Goal: Transaction & Acquisition: Purchase product/service

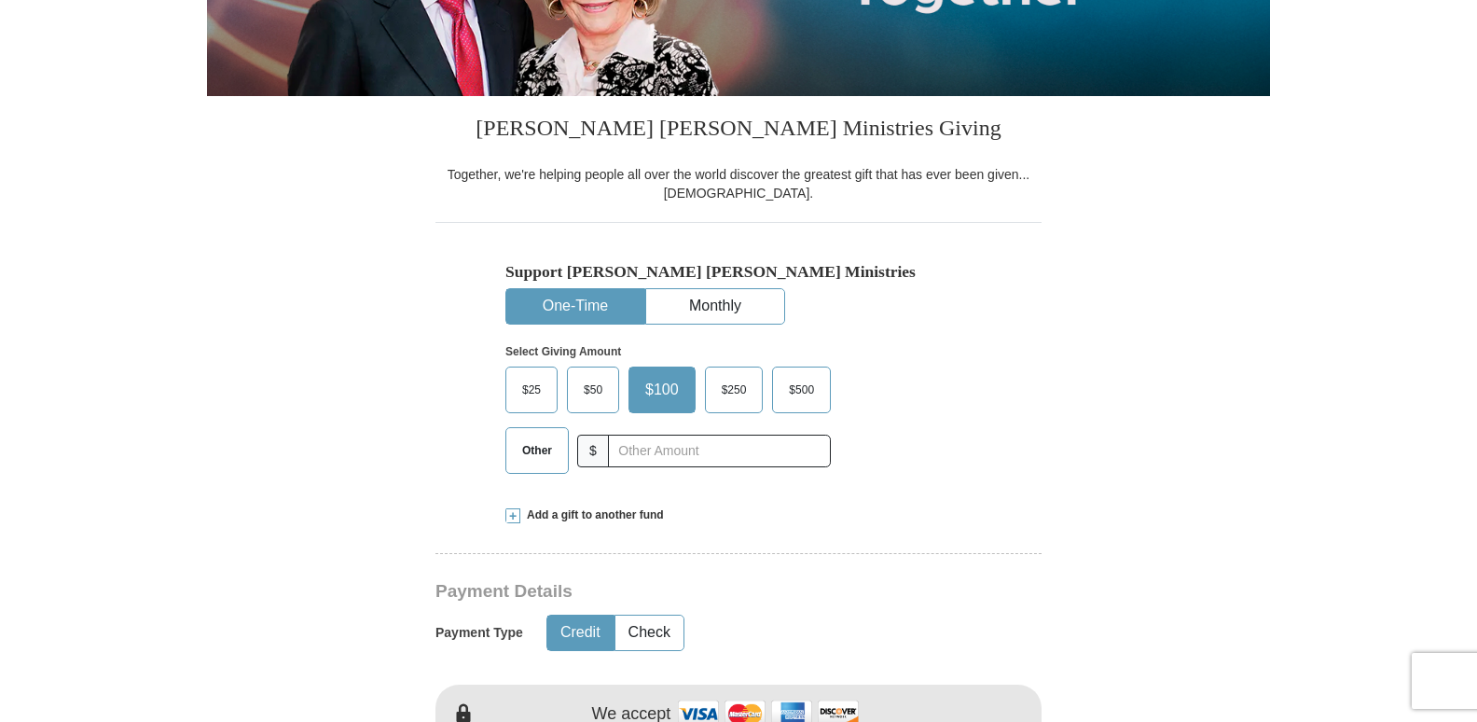
scroll to position [373, 0]
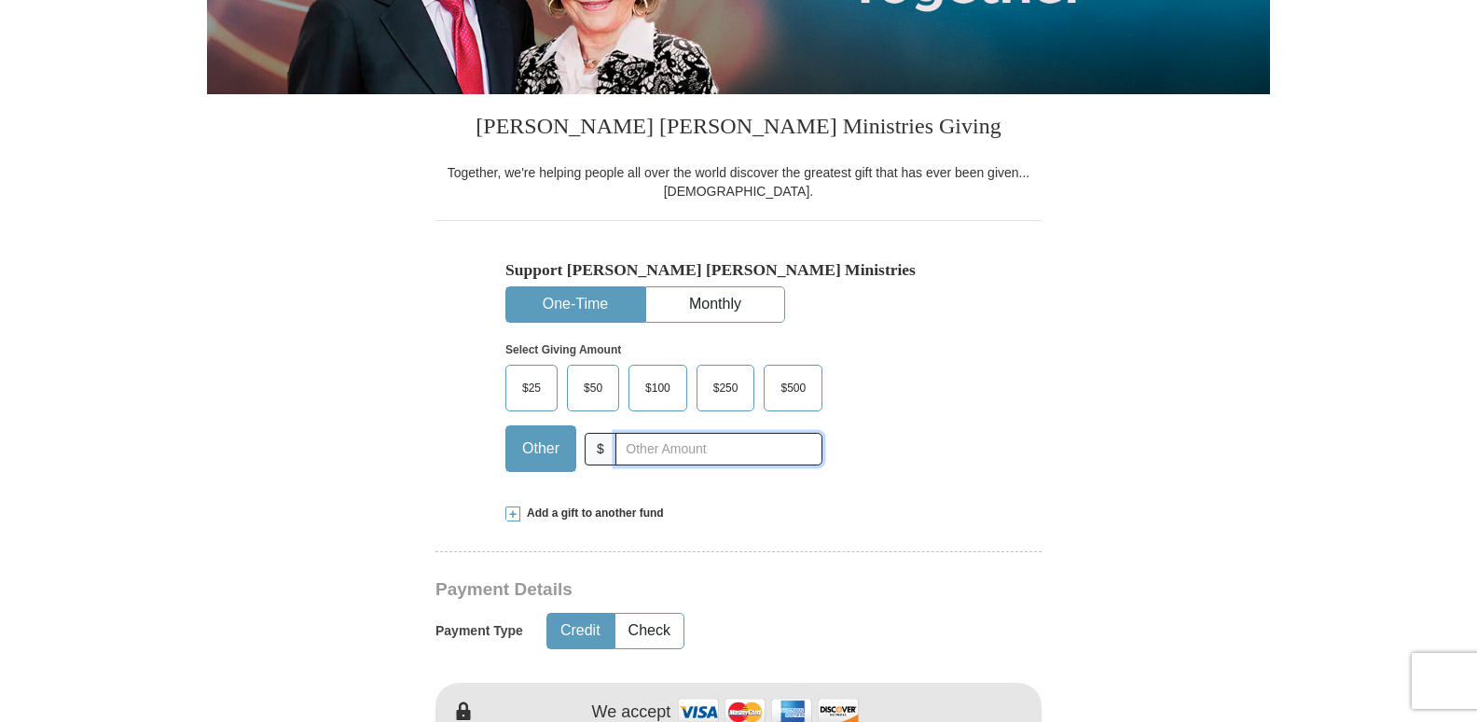
click at [717, 448] on input "text" at bounding box center [718, 449] width 207 height 33
type input "35.00"
type input "[PERSON_NAME]"
type input "[EMAIL_ADDRESS][DOMAIN_NAME]"
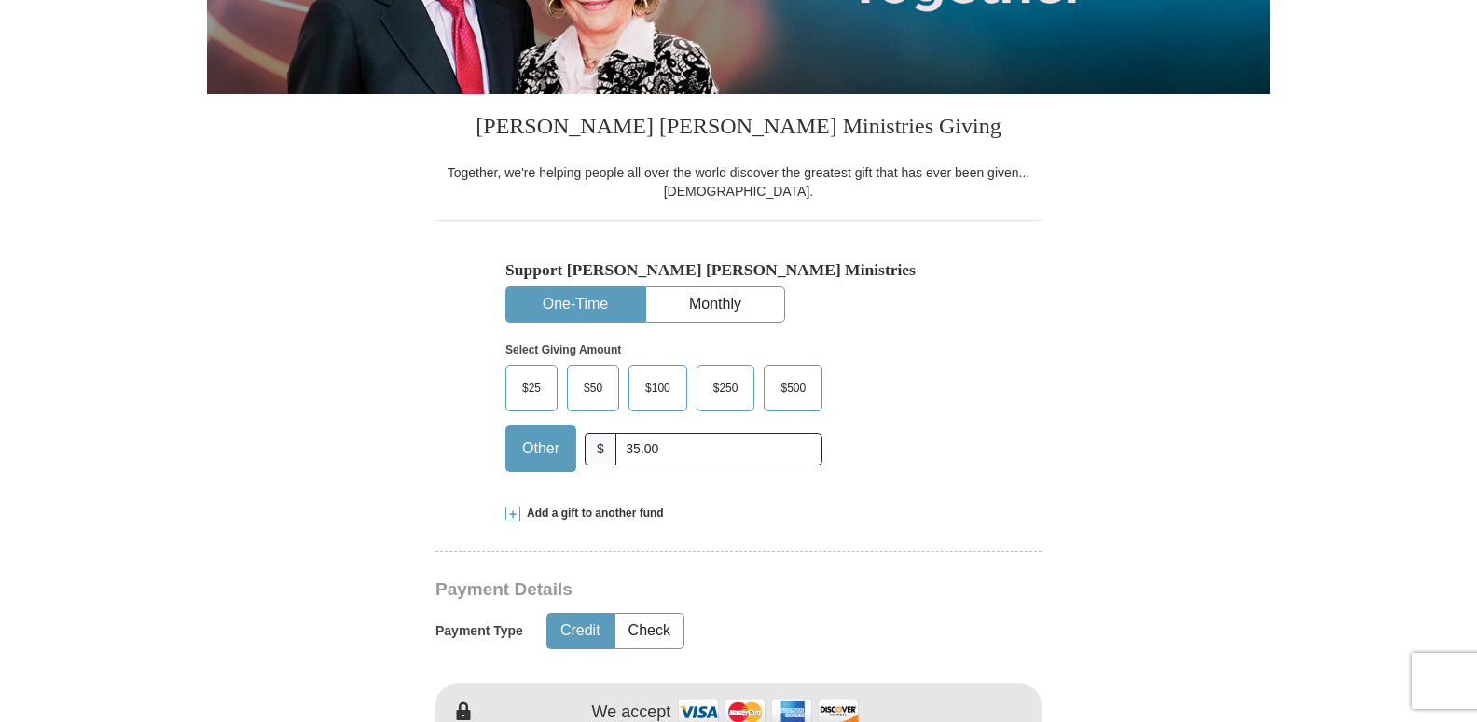
type input "[STREET_ADDRESS][PERSON_NAME]"
type input "Easton"
select select "MD"
type input "21601"
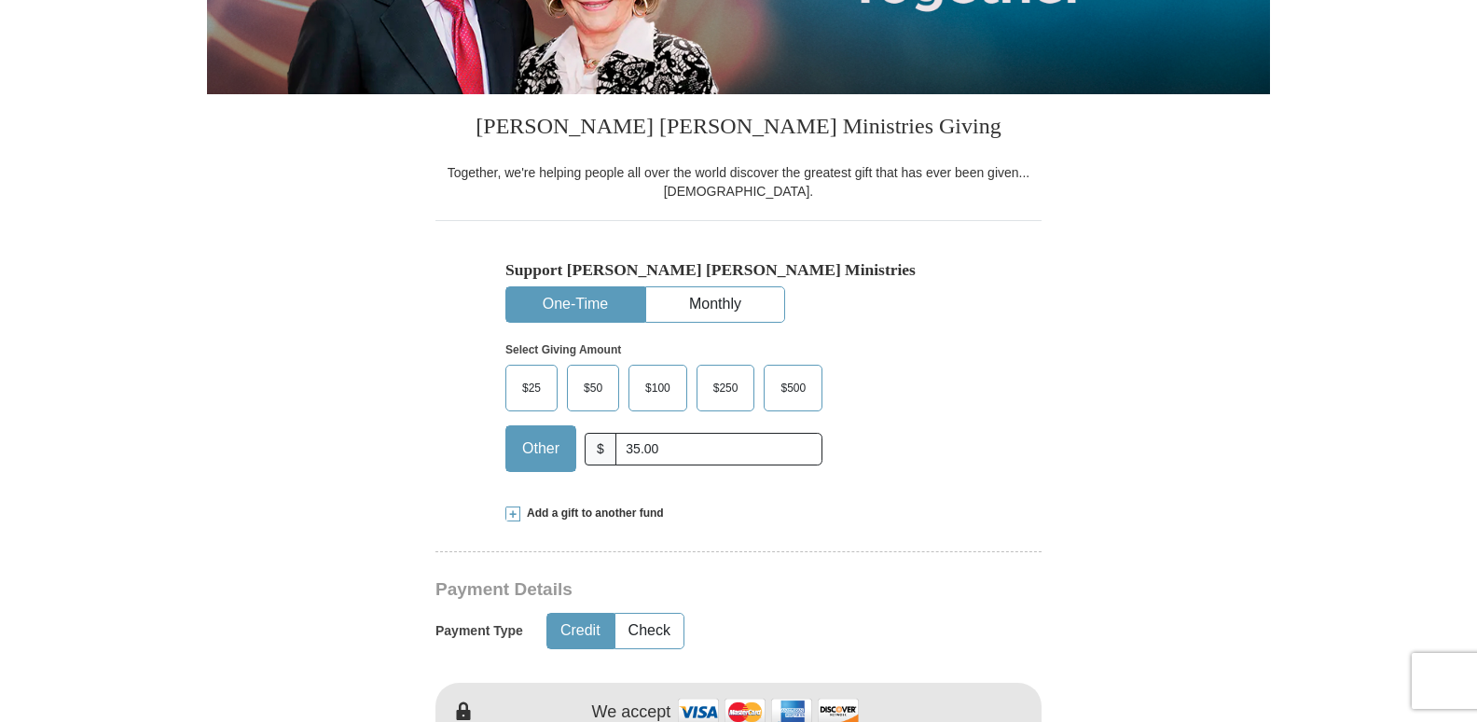
type input "410.725.4484"
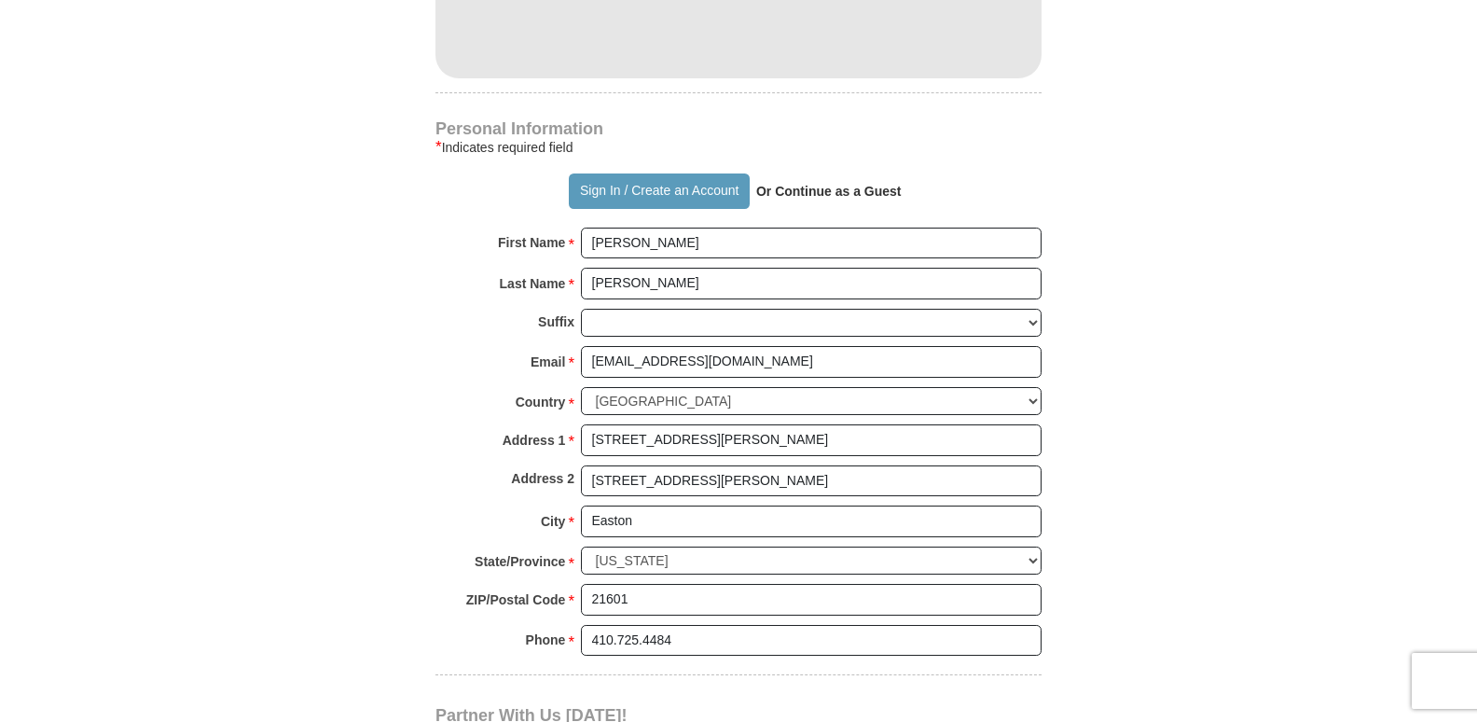
scroll to position [1212, 0]
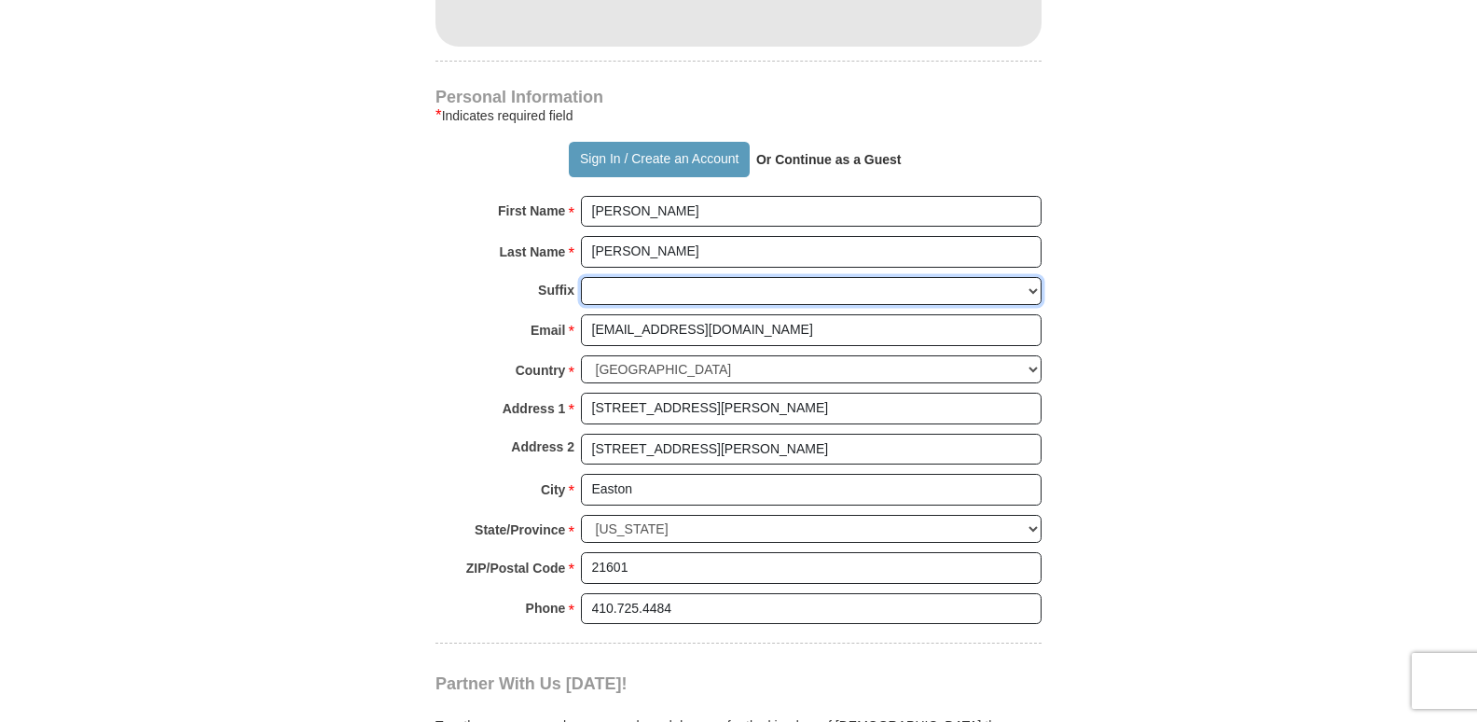
click at [1032, 290] on select "[PERSON_NAME] I II III IV V VI" at bounding box center [811, 291] width 461 height 29
click at [1212, 274] on form "Already have an account? Sign in for faster giving. Don't have an account? Crea…" at bounding box center [738, 6] width 1063 height 2287
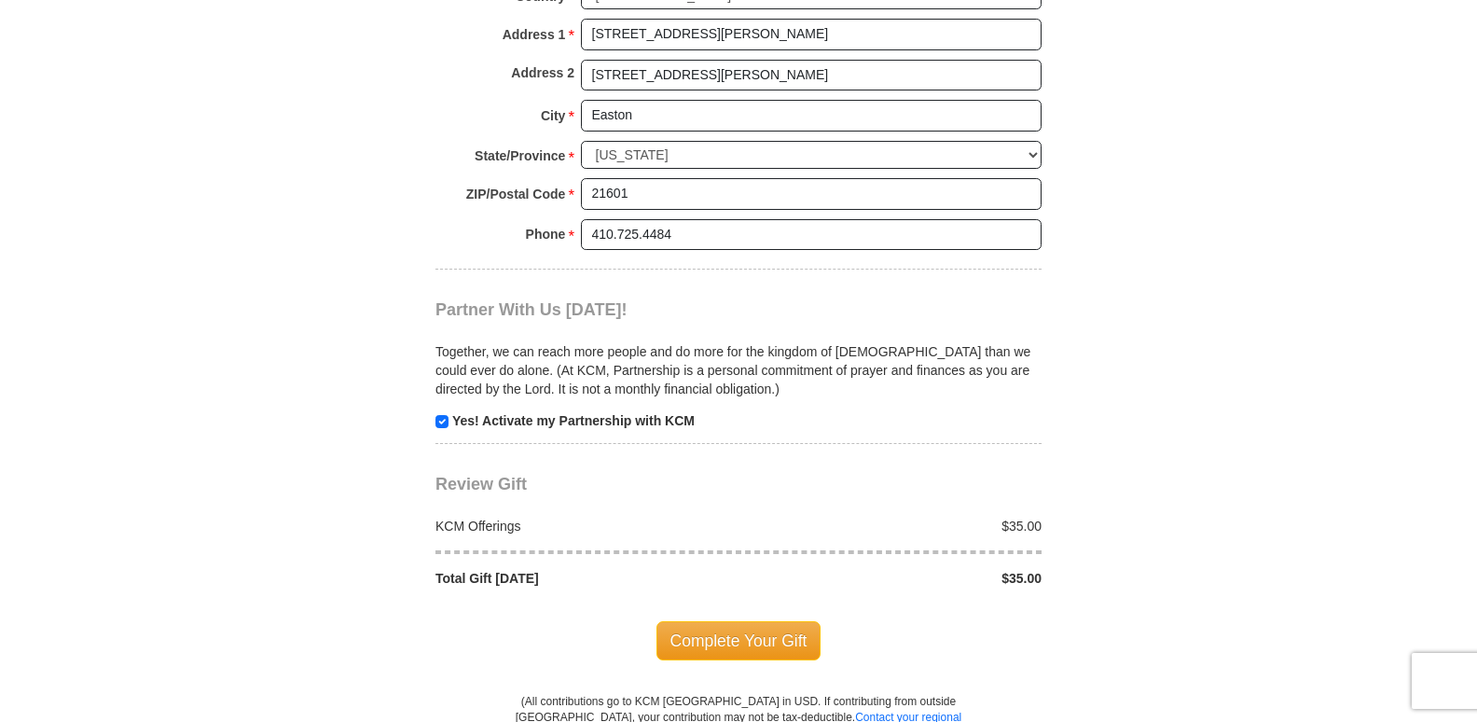
scroll to position [1678, 0]
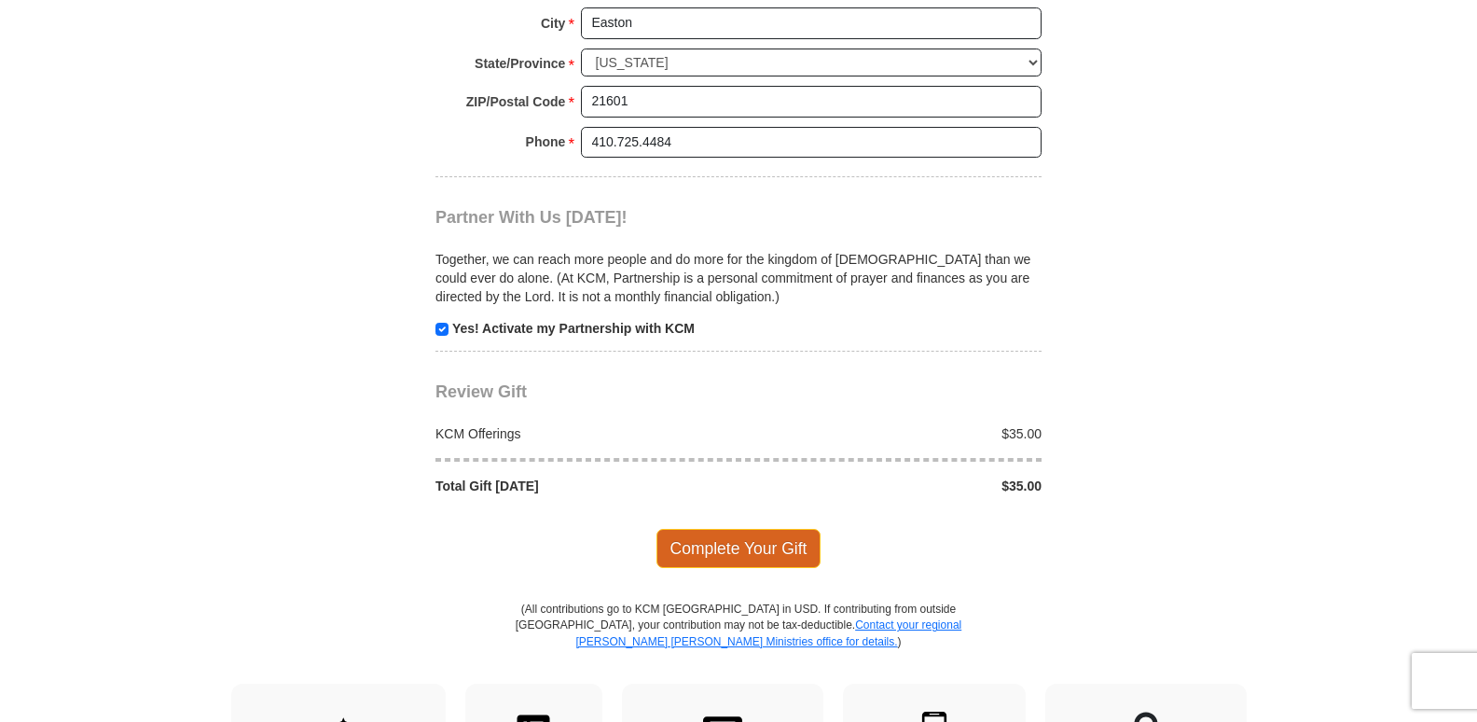
click at [702, 557] on span "Complete Your Gift" at bounding box center [738, 548] width 165 height 39
